Goal: Task Accomplishment & Management: Manage account settings

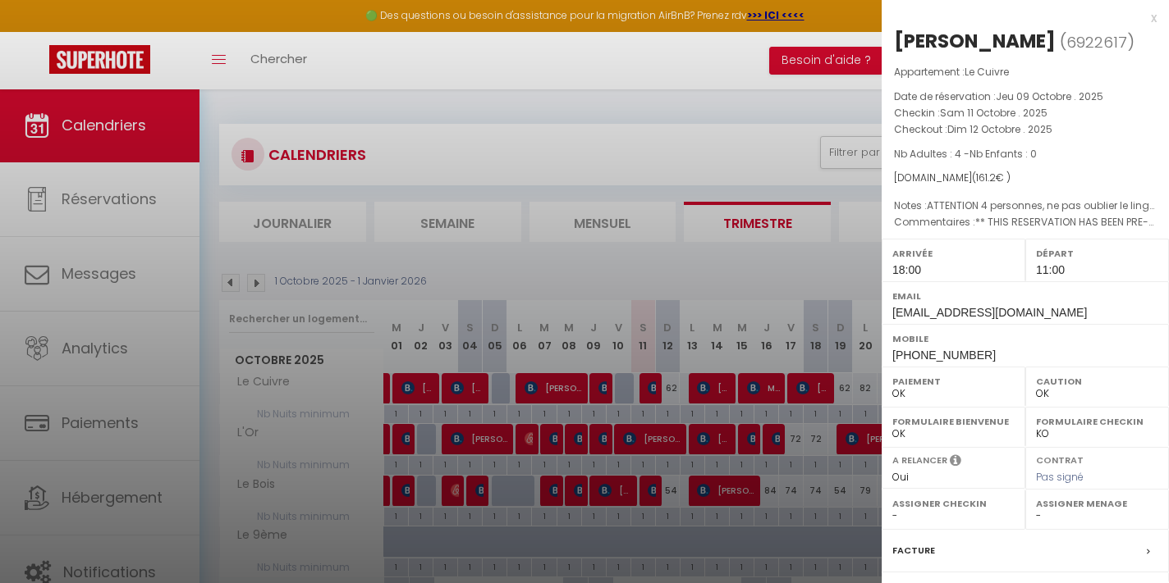
select select "0"
click at [653, 492] on div at bounding box center [584, 291] width 1169 height 583
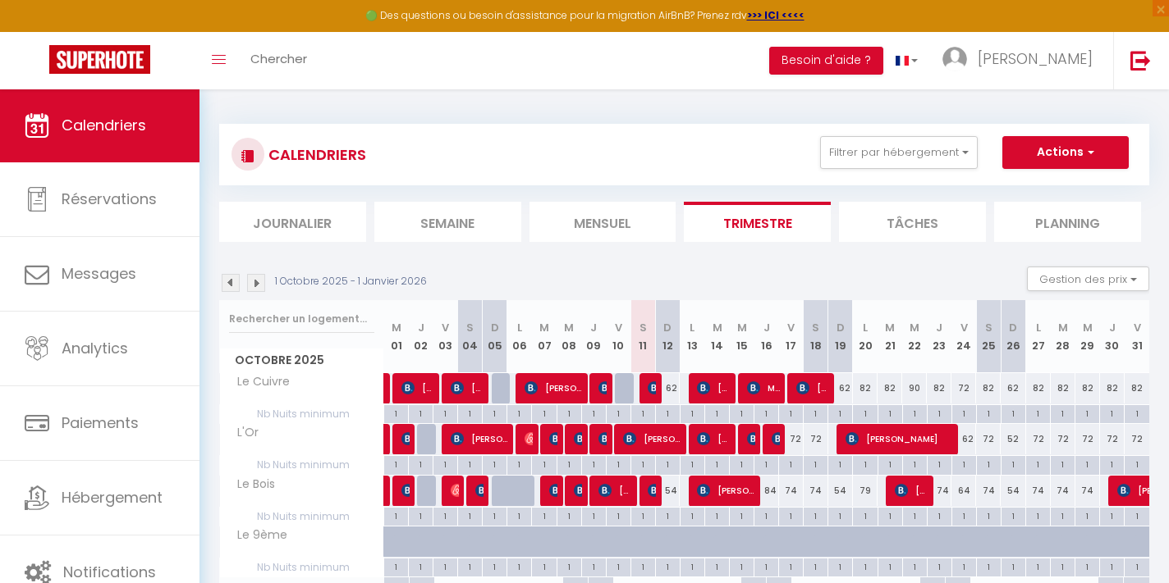
click at [652, 490] on img at bounding box center [653, 490] width 13 height 13
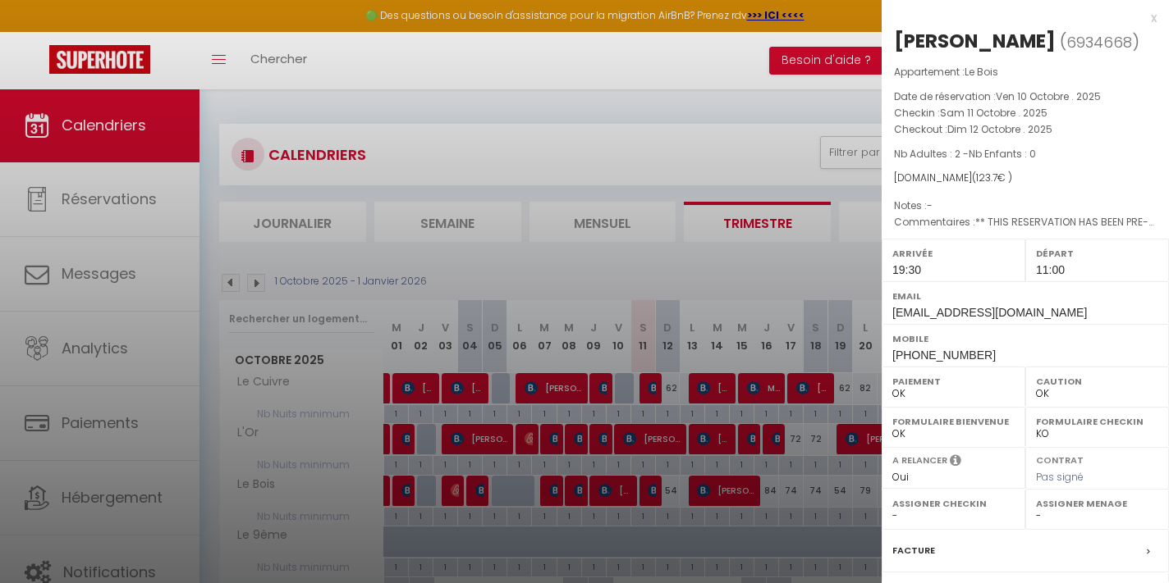
click at [647, 386] on div at bounding box center [584, 291] width 1169 height 583
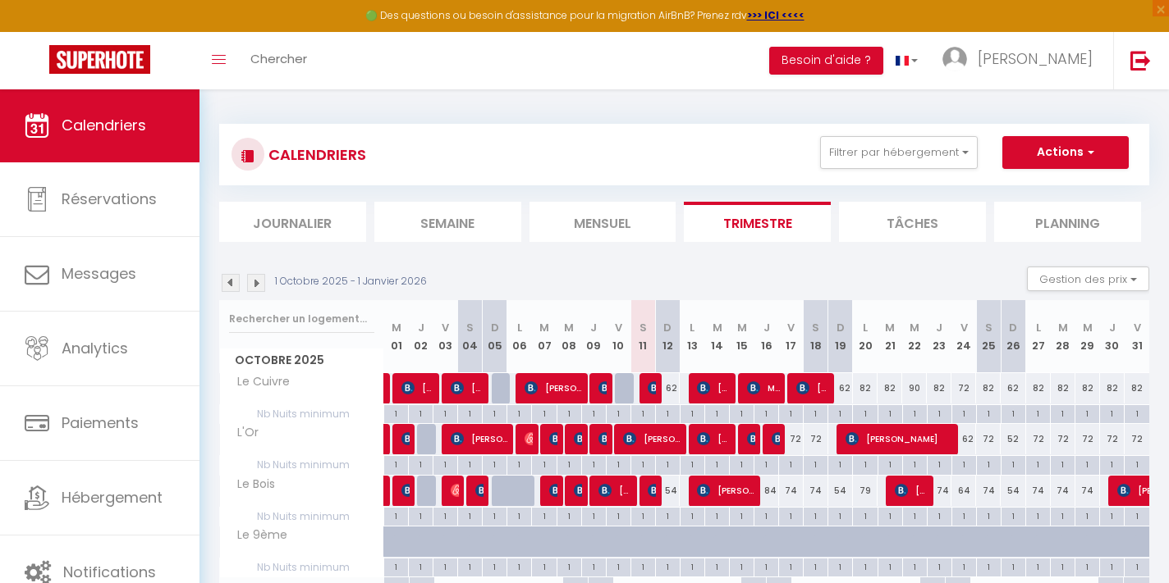
click at [647, 386] on img at bounding box center [653, 388] width 13 height 13
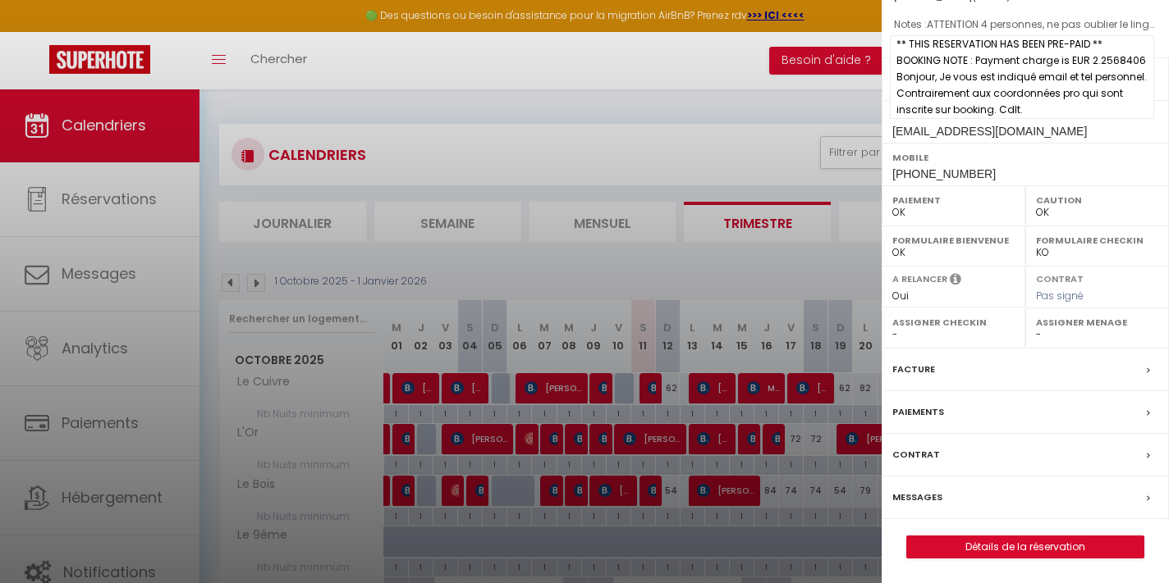
scroll to position [203, 0]
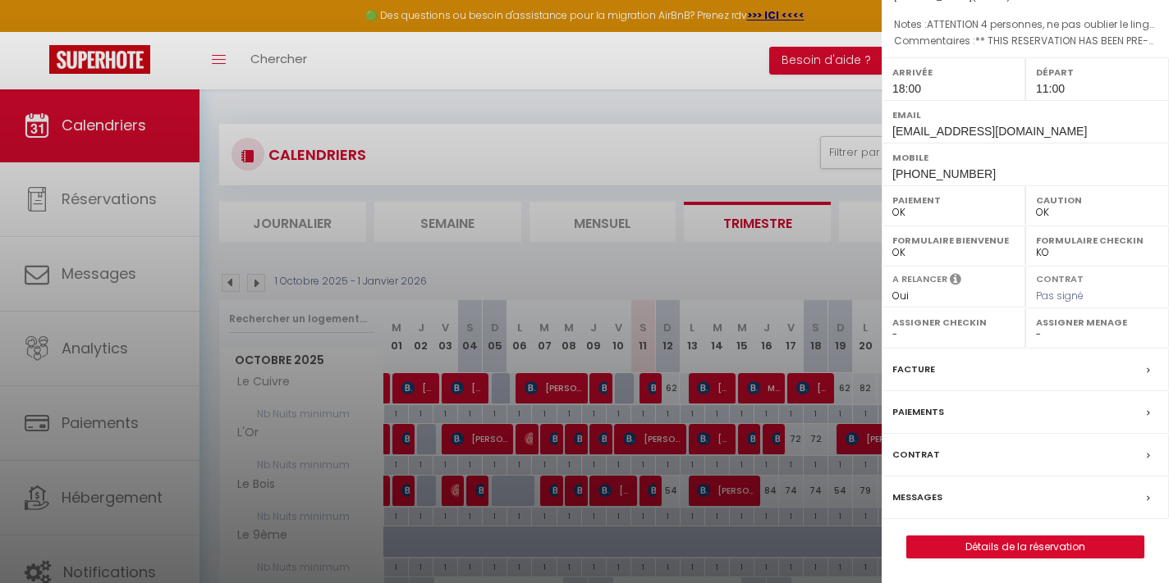
click at [989, 545] on link "Détails de la réservation" at bounding box center [1025, 547] width 236 height 21
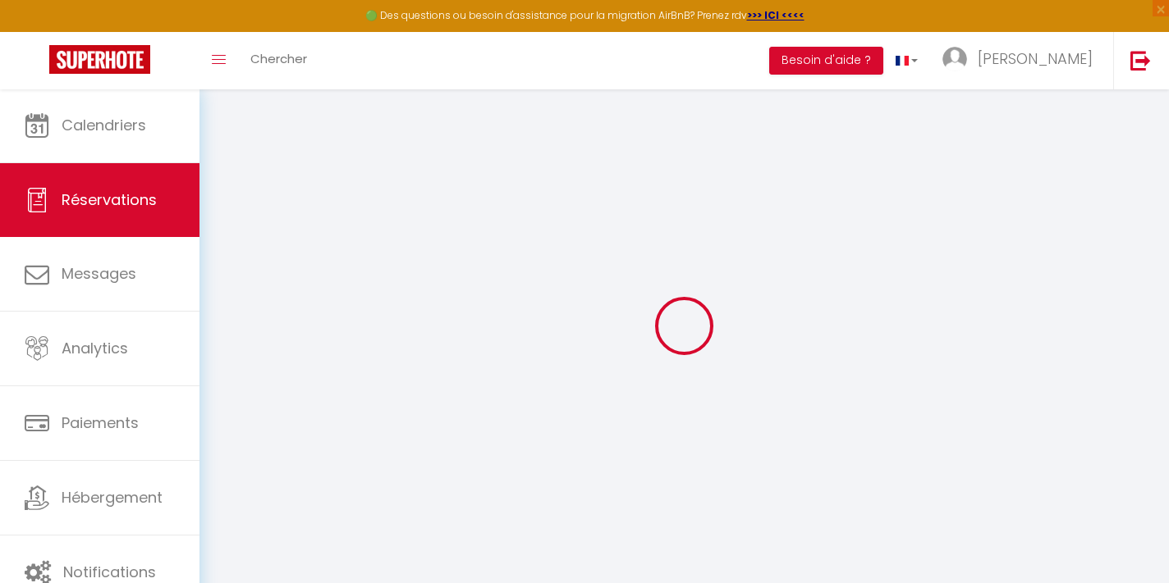
select select
checkbox input "false"
select select
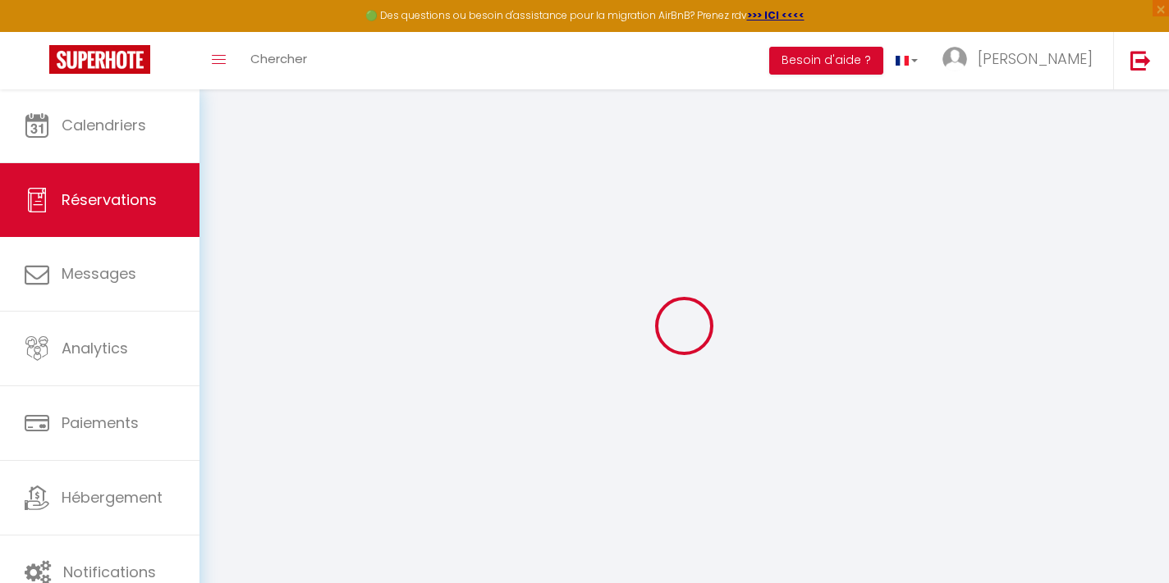
checkbox input "false"
select select
checkbox input "false"
type voyageur0 "** THIS RESERVATION HAS BEEN PRE-PAID ** BOOKING NOTE : Payment charge is EUR 2…"
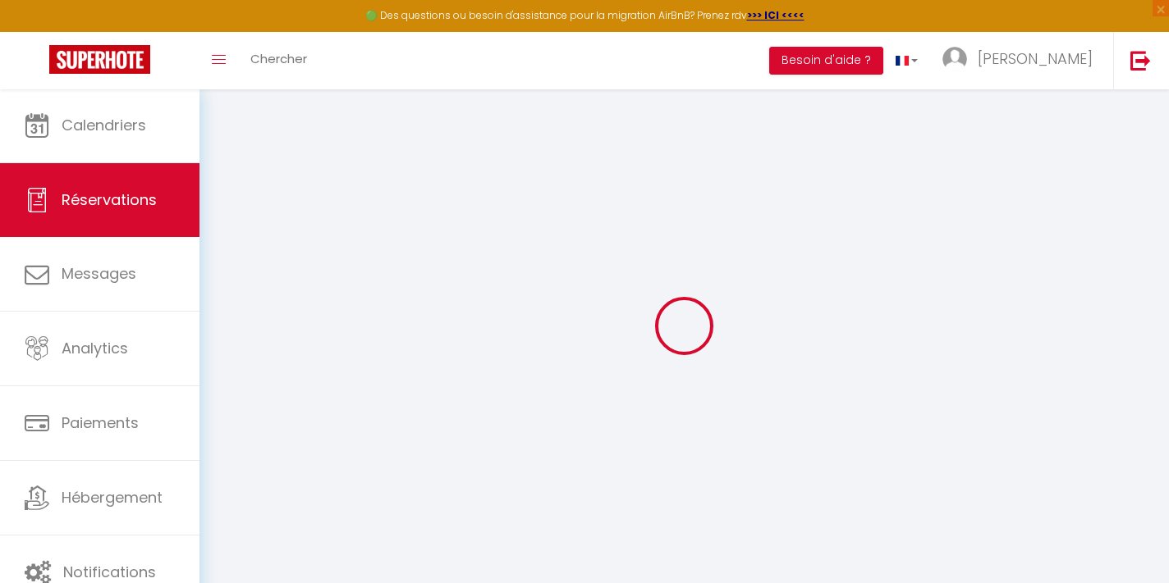
type textarea "ATTENTION 4 personnes, ne pas oublier le linge et de préparer le canapé en lit"
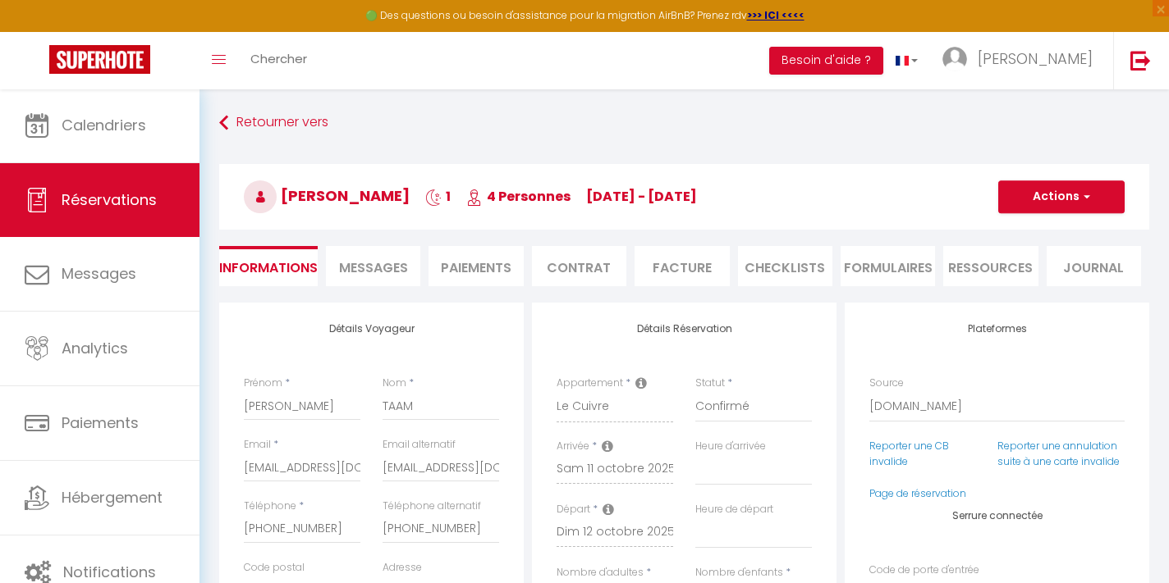
type input "6.42"
select select
checkbox input "false"
select select "18:00"
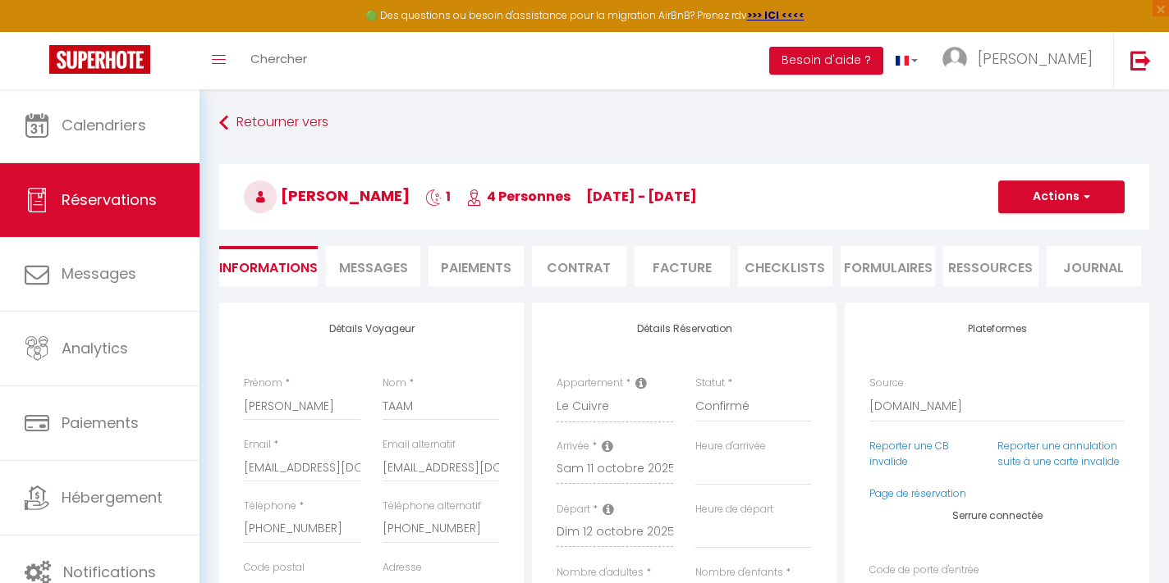
select select "11:00"
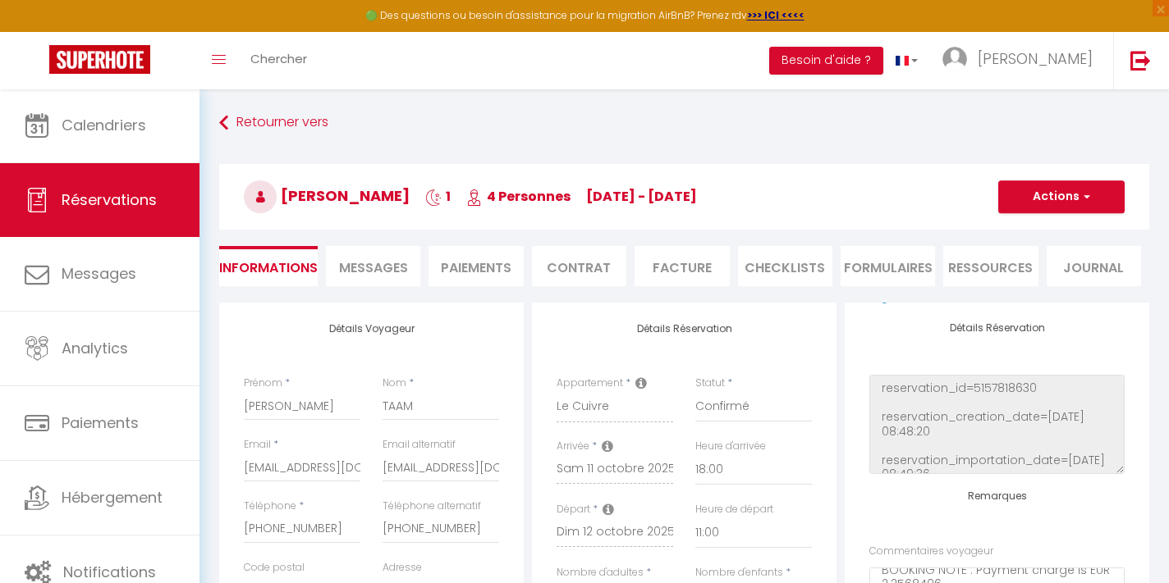
click at [371, 268] on span "Messages" at bounding box center [373, 267] width 69 height 19
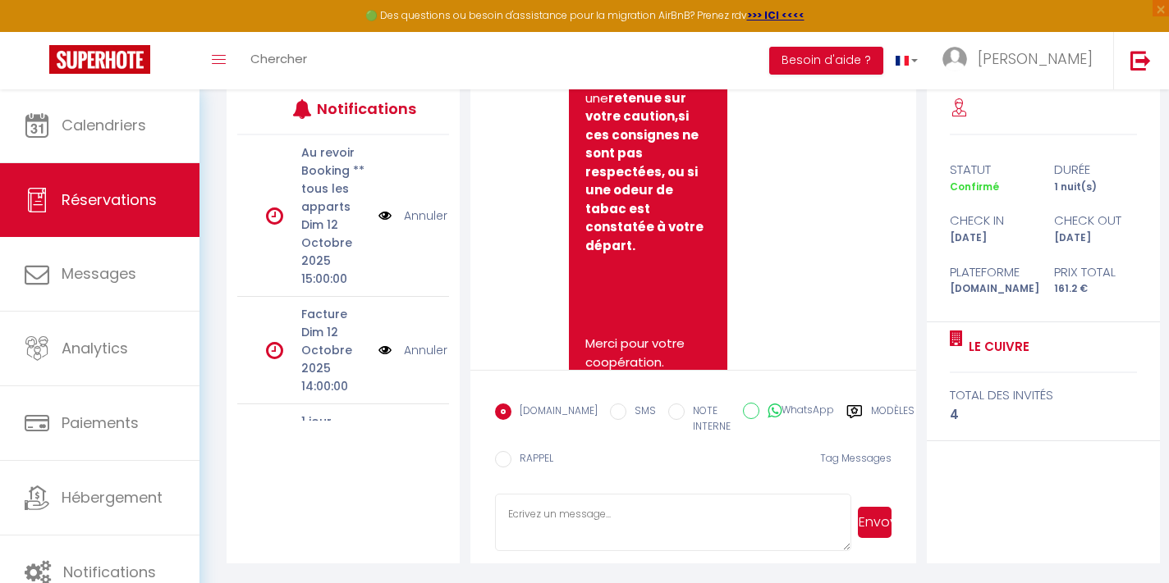
scroll to position [217, 0]
click at [629, 509] on textarea at bounding box center [673, 523] width 356 height 57
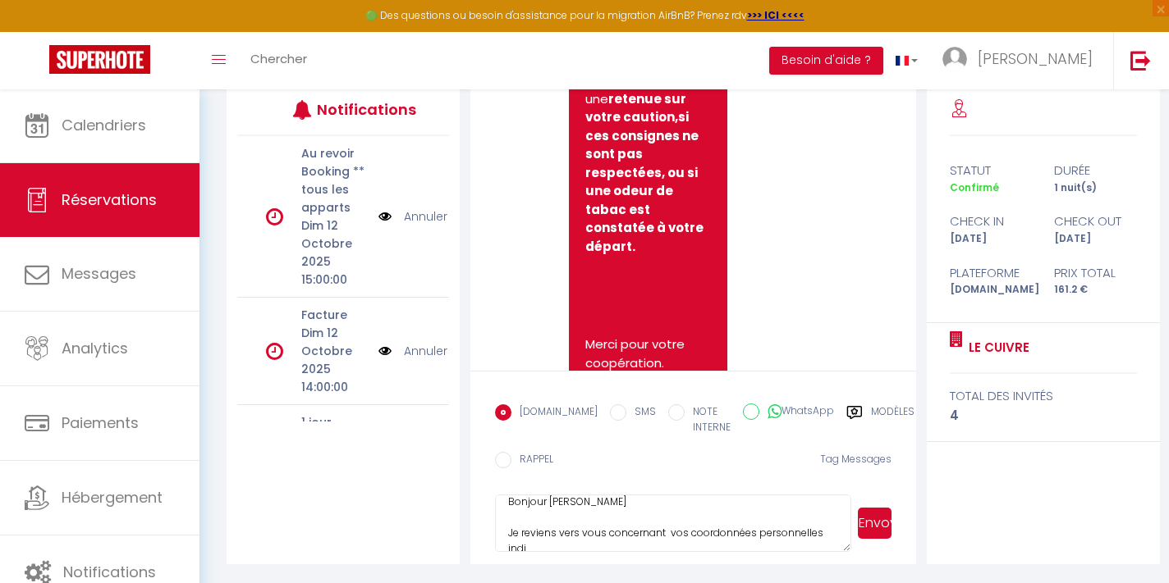
scroll to position [16, 0]
click at [671, 527] on textarea "Bonjour [PERSON_NAME] Je reviens vers vous concernant vos coordonnées personnel…" at bounding box center [673, 523] width 356 height 57
click at [684, 542] on textarea "Bonjour [PERSON_NAME] Je reviens vers vous concernant vos coordonnées personnel…" at bounding box center [673, 523] width 356 height 57
click at [553, 543] on textarea "Bonjour [PERSON_NAME] Je reviens vers vous concernant vos coordonnées personnel…" at bounding box center [673, 523] width 356 height 57
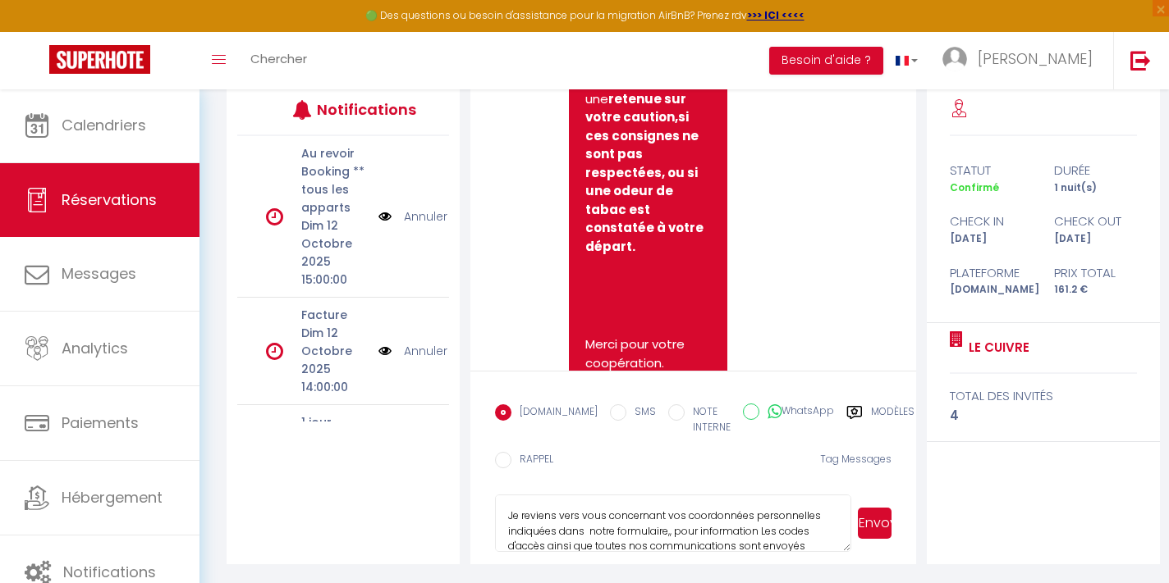
click at [809, 547] on textarea "Bonjour [PERSON_NAME] Je reviens vers vous concernant vos coordonnées personnel…" at bounding box center [673, 523] width 356 height 57
click at [557, 513] on textarea "Bonjour [PERSON_NAME] Je reviens vers vous concernant vos coordonnées personnel…" at bounding box center [673, 523] width 356 height 57
drag, startPoint x: 757, startPoint y: 515, endPoint x: 654, endPoint y: 516, distance: 103.4
click at [654, 516] on textarea "Bonjour [PERSON_NAME] Je vous remercie pour l'ajout vers vous concernant vos co…" at bounding box center [673, 523] width 356 height 57
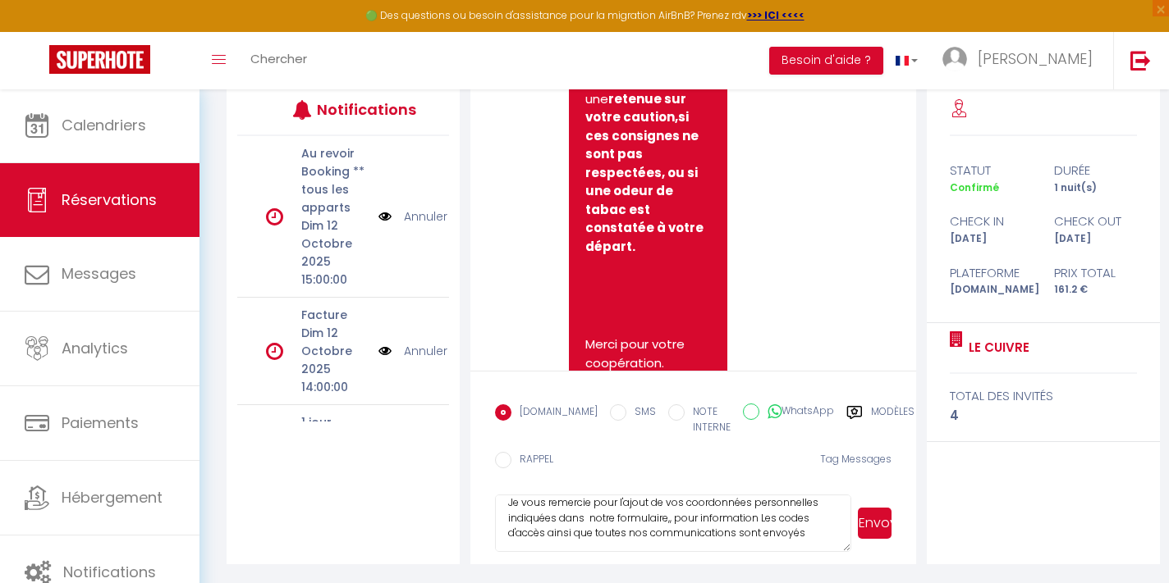
scroll to position [36, 0]
drag, startPoint x: 669, startPoint y: 524, endPoint x: 507, endPoint y: 528, distance: 161.7
click at [507, 528] on textarea "Bonjour [PERSON_NAME] Je vous remercie pour l'ajout de vos coordonnées personne…" at bounding box center [673, 523] width 356 height 57
click at [677, 541] on textarea "Bonjour [PERSON_NAME] Je vous remercie pour l'ajout de vos coordonnées personne…" at bounding box center [673, 523] width 356 height 57
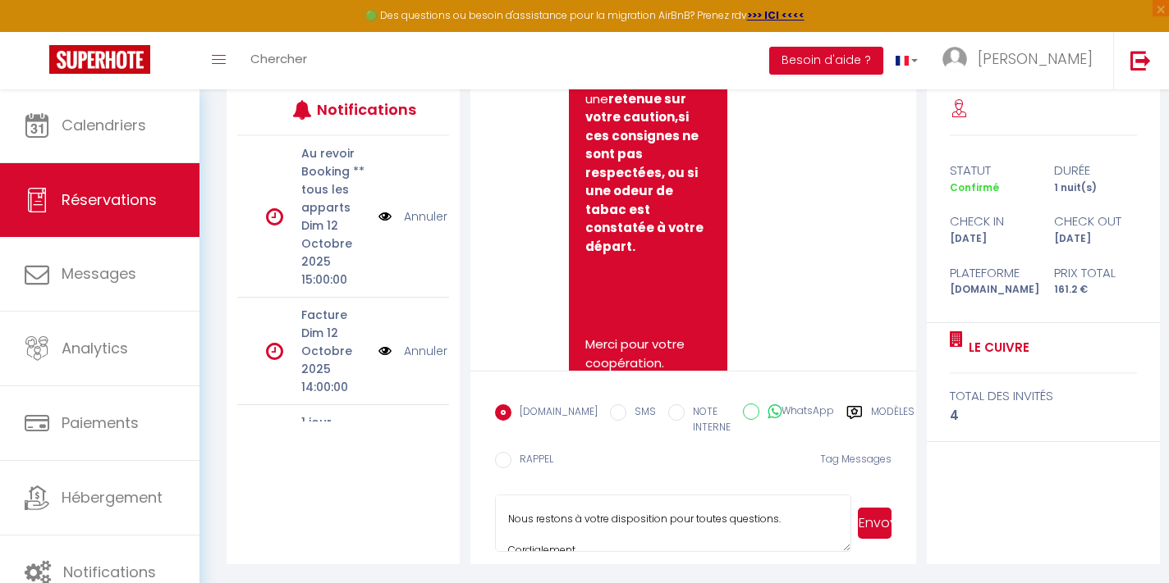
click at [794, 516] on textarea "Bonjour [PERSON_NAME] Je vous remercie pour l'ajout de vos coordonnées personne…" at bounding box center [673, 523] width 356 height 57
click at [595, 528] on textarea "Bonjour [PERSON_NAME] Je vous remercie pour l'ajout de vos coordonnées personne…" at bounding box center [673, 523] width 356 height 57
type textarea "Bonjour [PERSON_NAME] Je vous remercie pour l'ajout de vos coordonnées personne…"
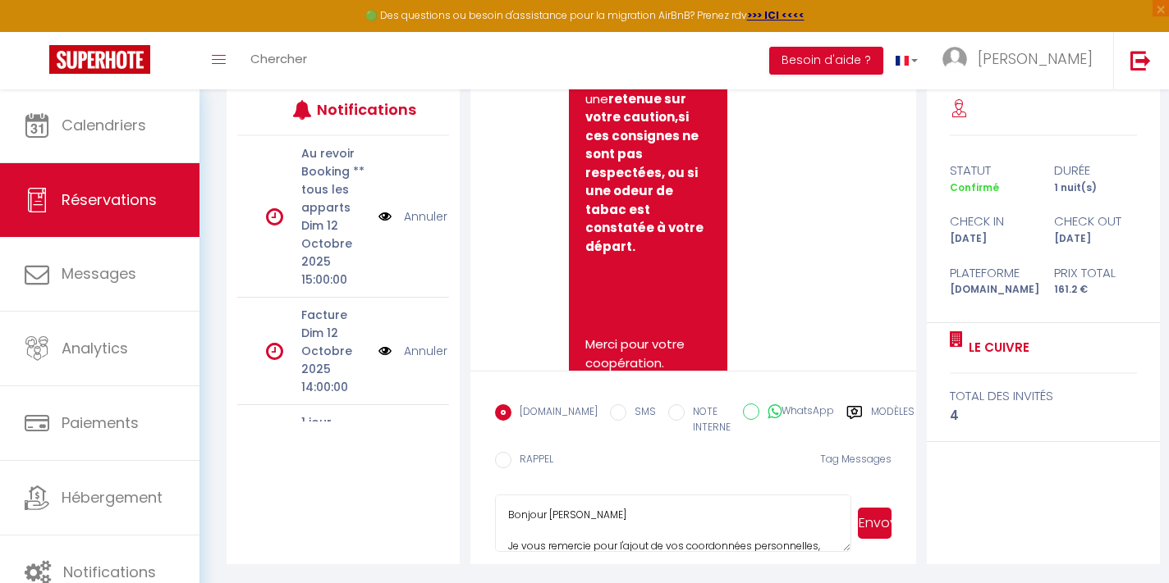
click at [871, 520] on button "Envoyer" at bounding box center [875, 523] width 34 height 31
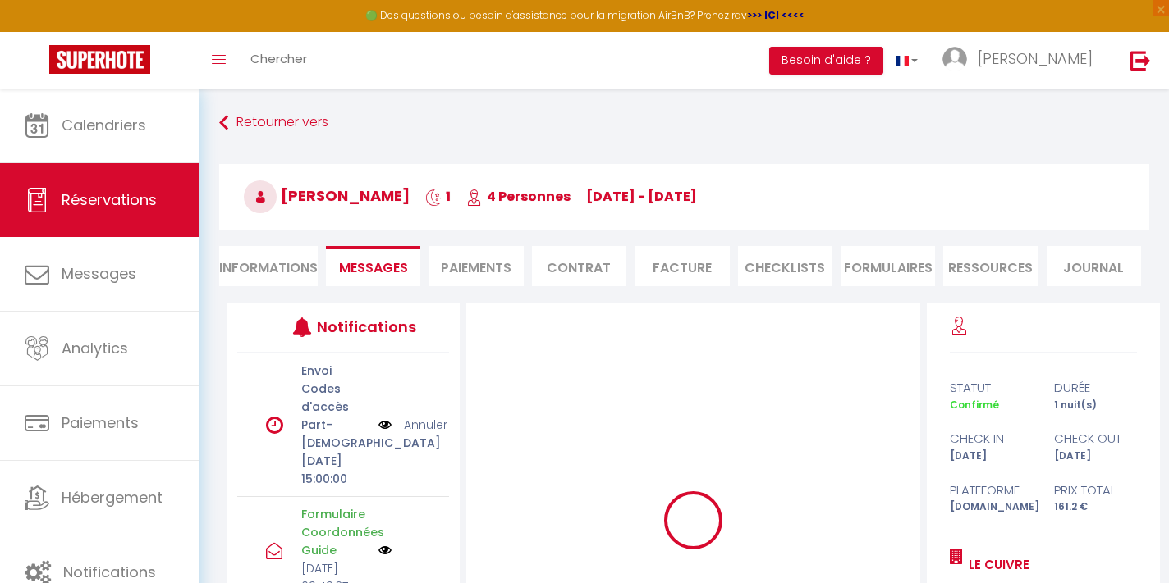
click at [257, 263] on li "Informations" at bounding box center [268, 266] width 98 height 40
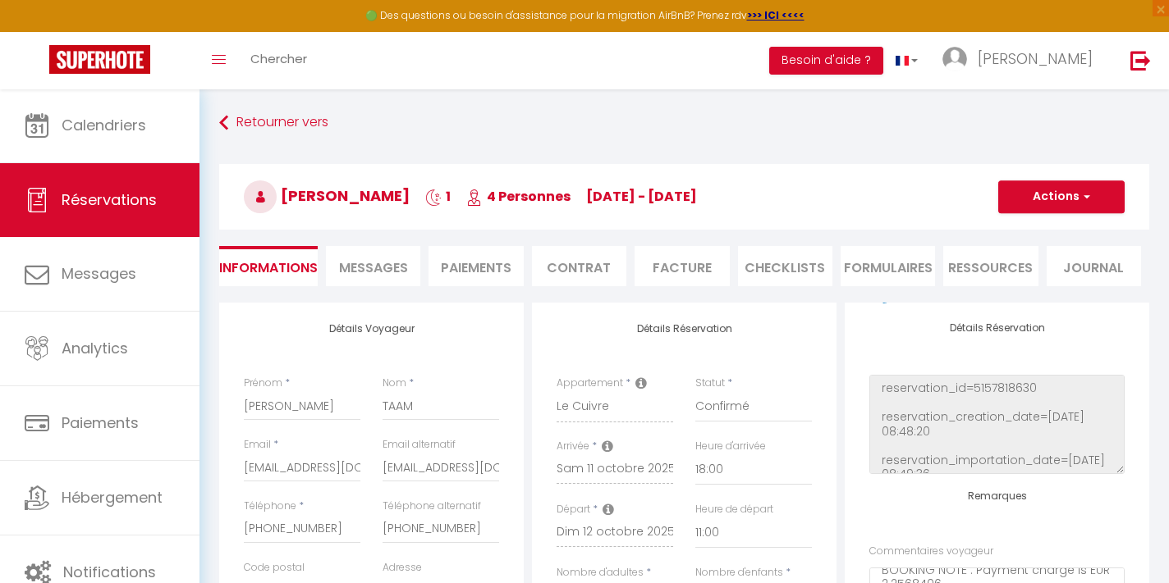
click at [396, 266] on span "Messages" at bounding box center [373, 267] width 69 height 19
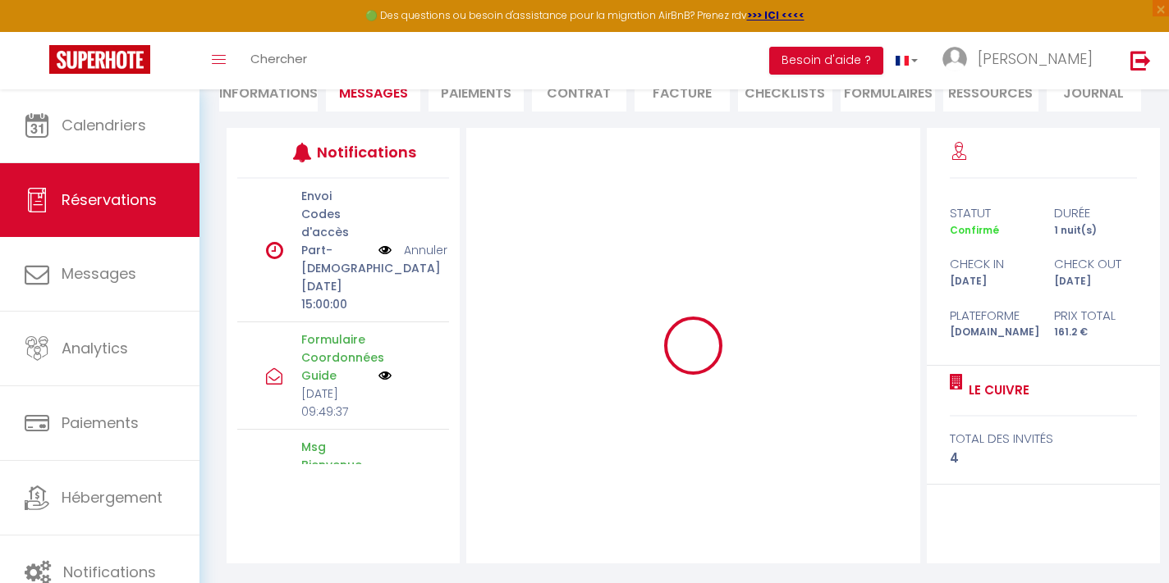
scroll to position [169, 0]
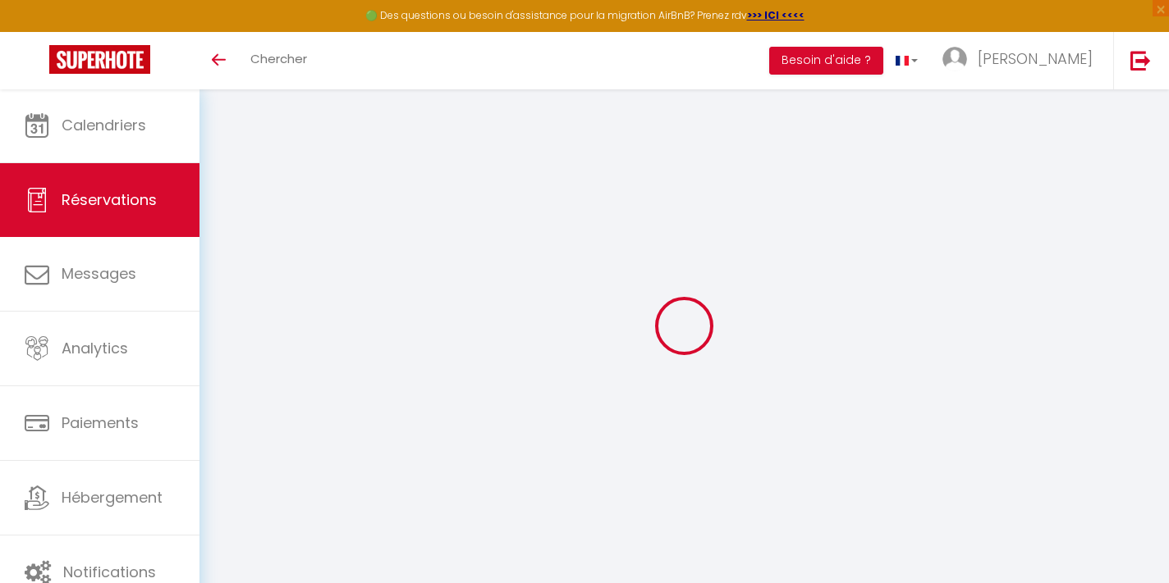
scroll to position [89, 0]
select select
checkbox input "false"
type voyageur0 "** THIS RESERVATION HAS BEEN PRE-PAID ** BOOKING NOTE : Payment charge is EUR 2…"
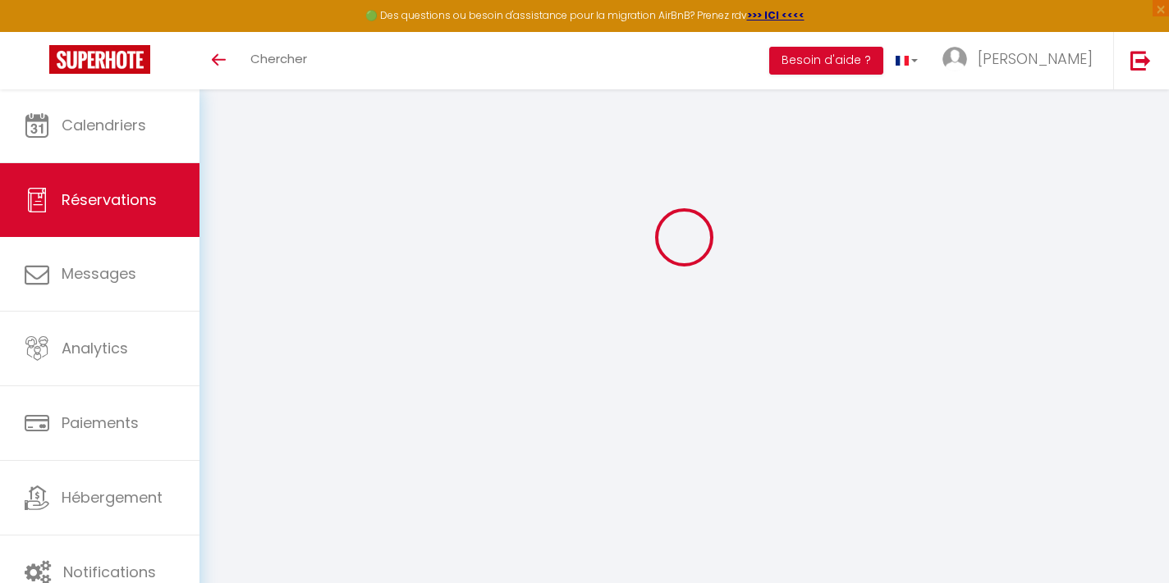
type textarea "ATTENTION 4 personnes, ne pas oublier le linge et de préparer le canapé en lit"
select select
checkbox input "false"
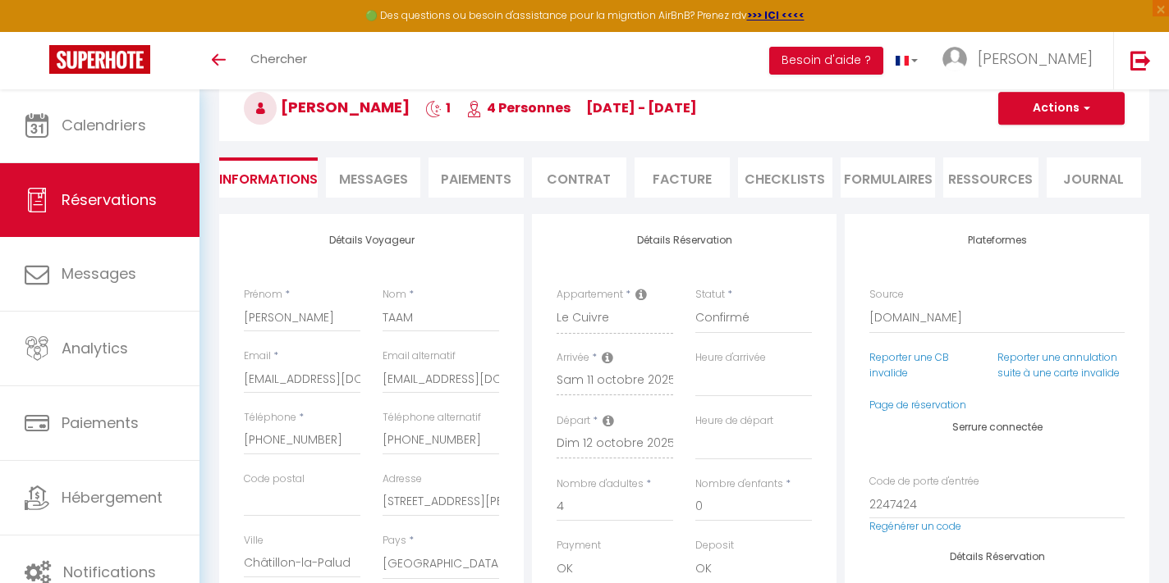
select select "18:00"
select select "11:00"
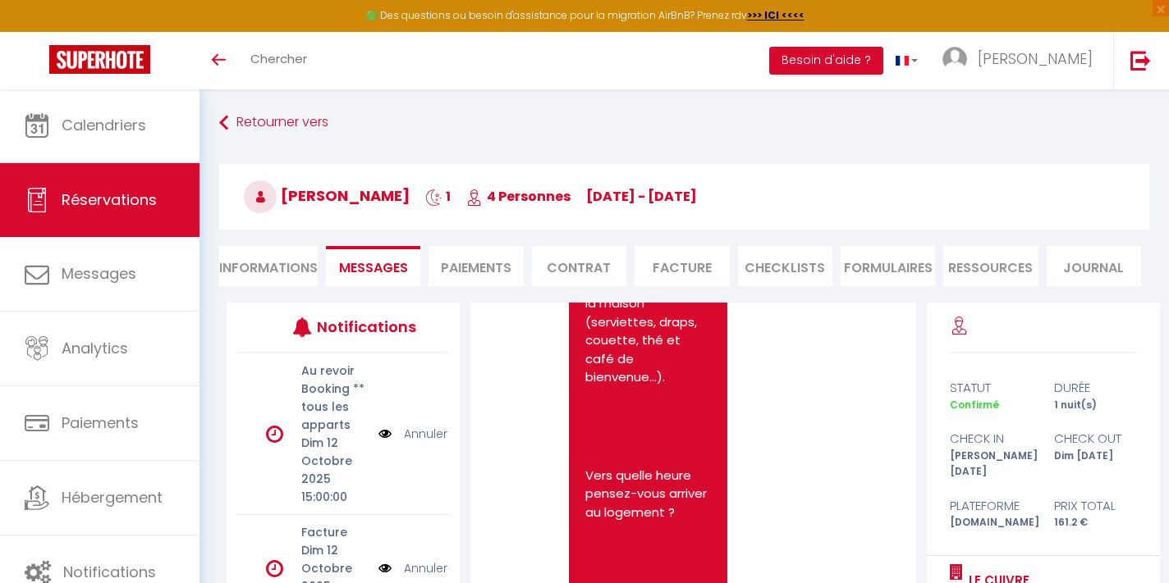
scroll to position [1890, 0]
click at [288, 258] on li "Informations" at bounding box center [268, 266] width 98 height 40
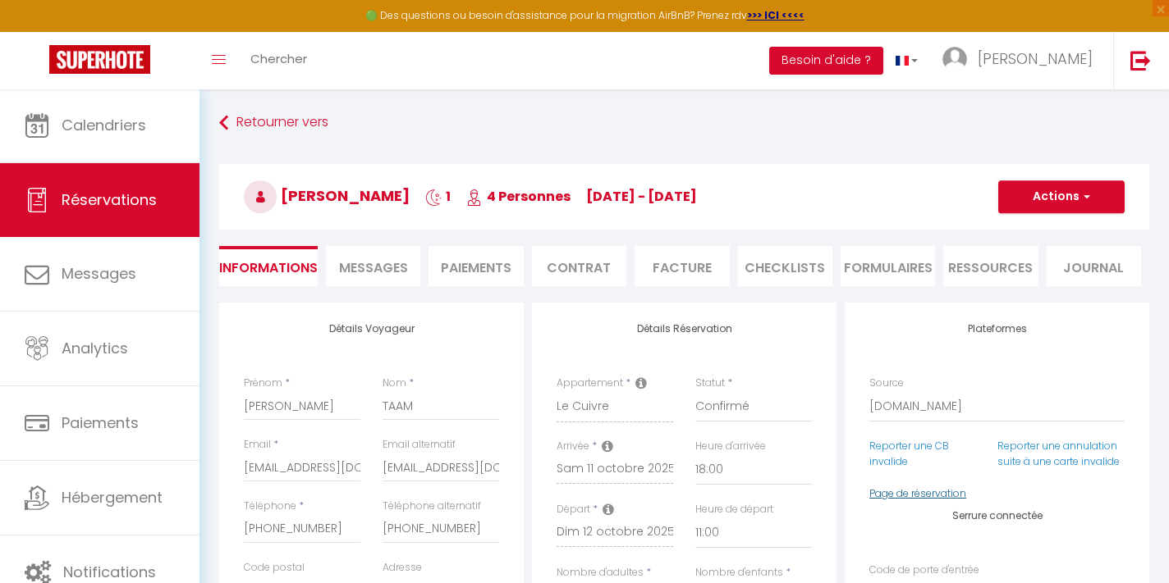
click at [891, 491] on link "Page de réservation" at bounding box center [917, 494] width 97 height 14
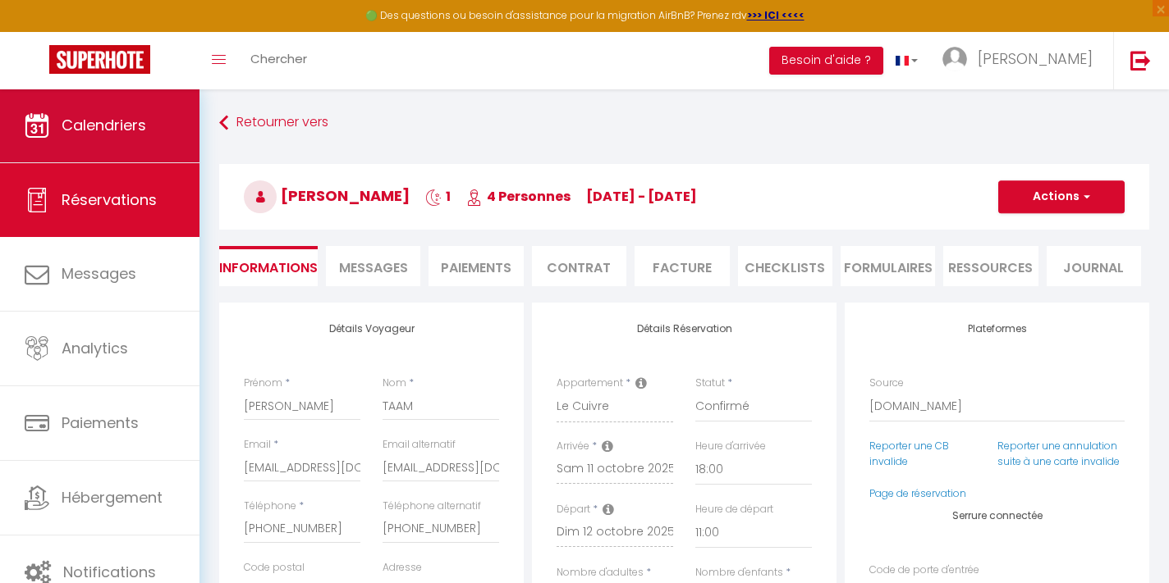
checkbox input "false"
click at [87, 123] on span "Calendriers" at bounding box center [104, 125] width 85 height 21
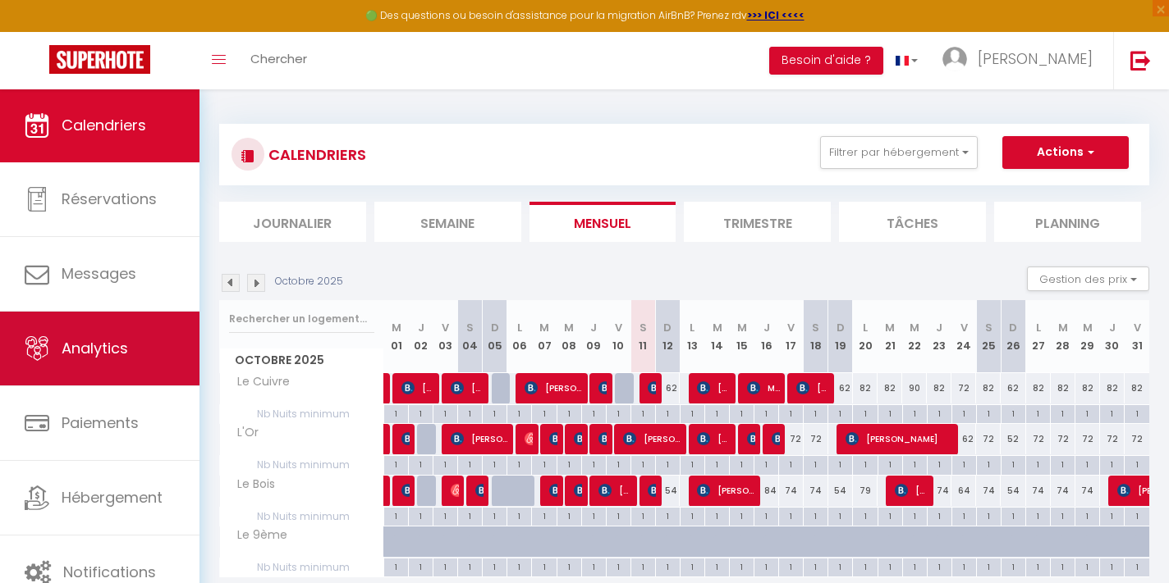
click at [103, 352] on span "Analytics" at bounding box center [95, 348] width 66 height 21
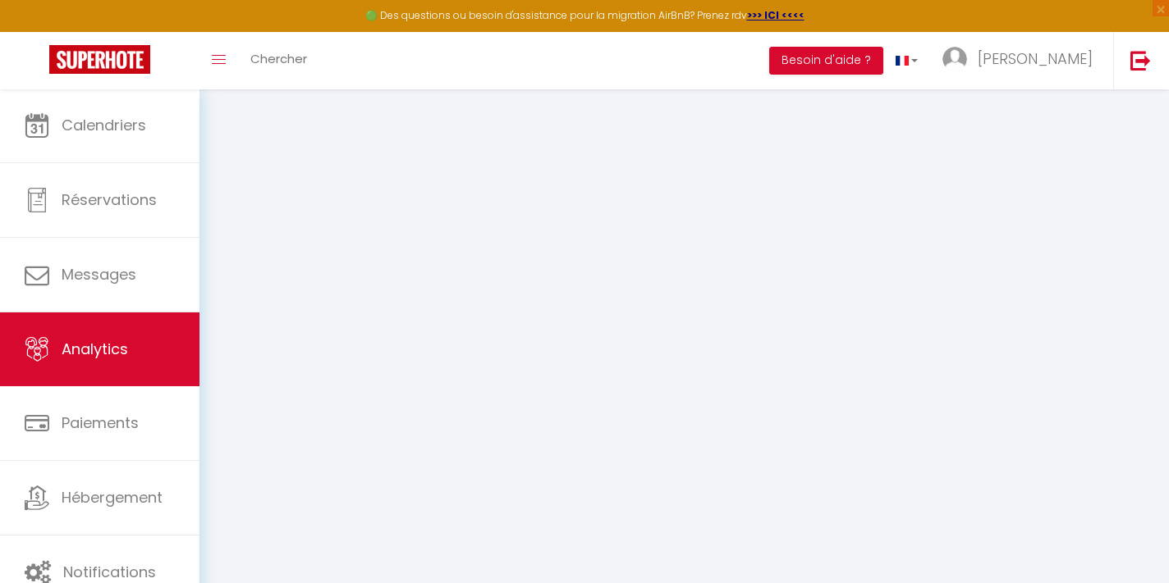
select select "2025"
select select "10"
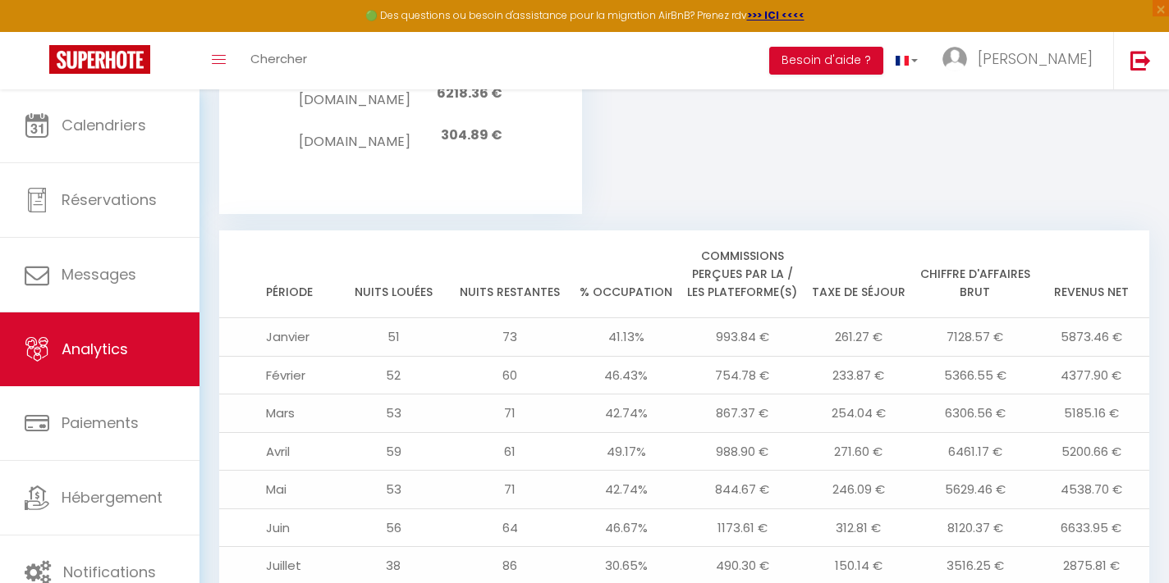
scroll to position [1591, 0]
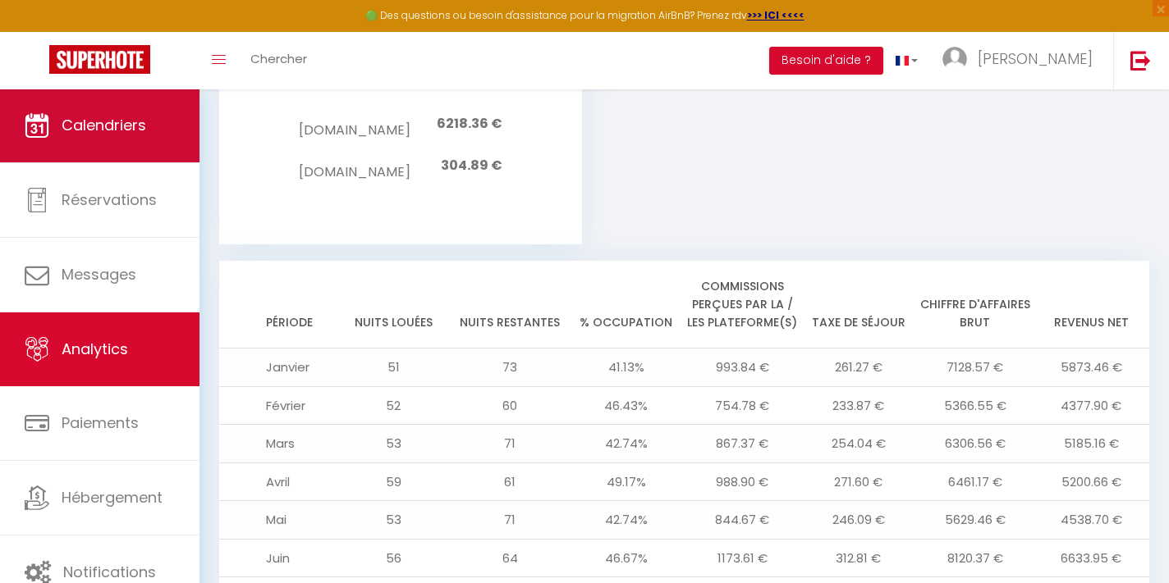
click at [103, 126] on span "Calendriers" at bounding box center [104, 125] width 85 height 21
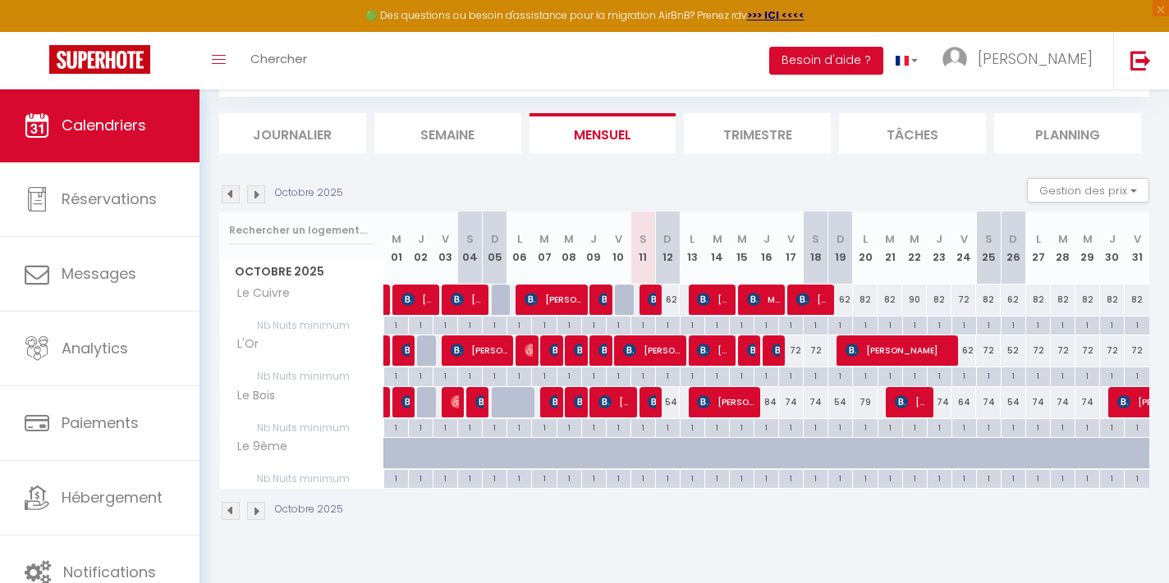
scroll to position [89, 0]
